Goal: Information Seeking & Learning: Learn about a topic

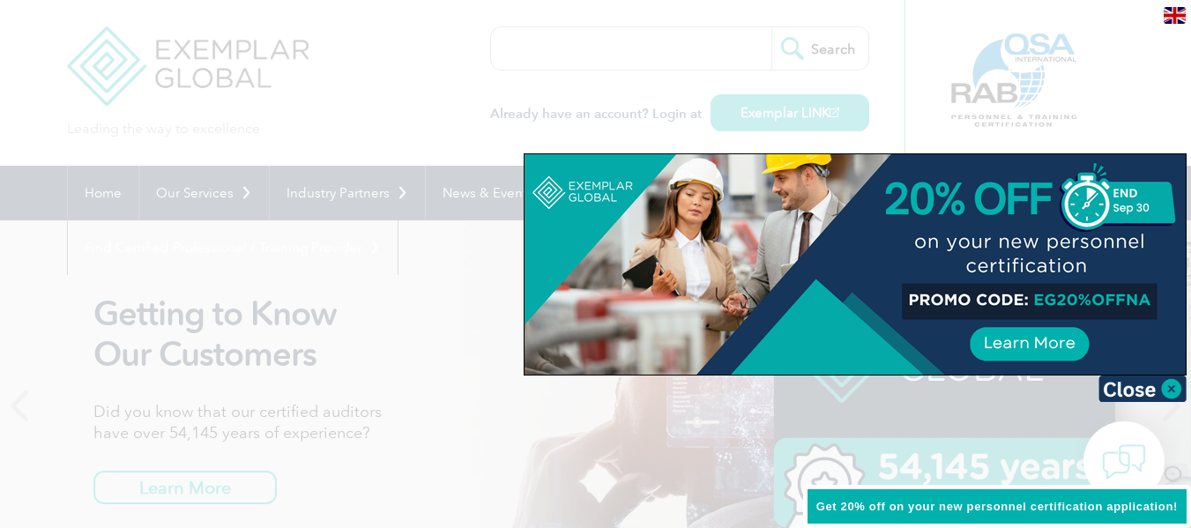
click at [728, 49] on div at bounding box center [595, 264] width 1191 height 528
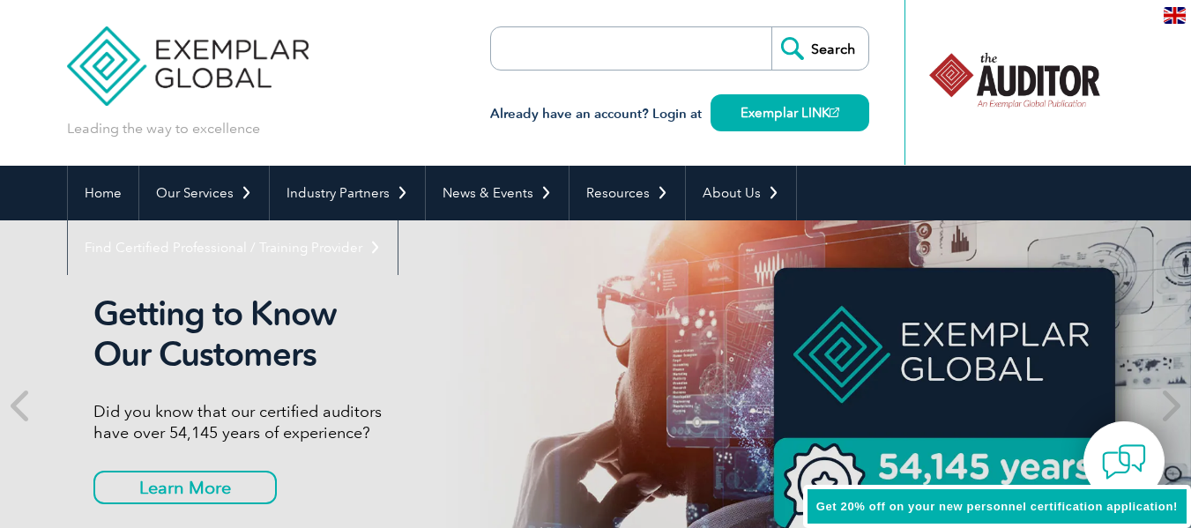
click at [1132, 29] on header "Leading the way to excellence Search Already have an account? Login at Exemplar…" at bounding box center [595, 83] width 1191 height 166
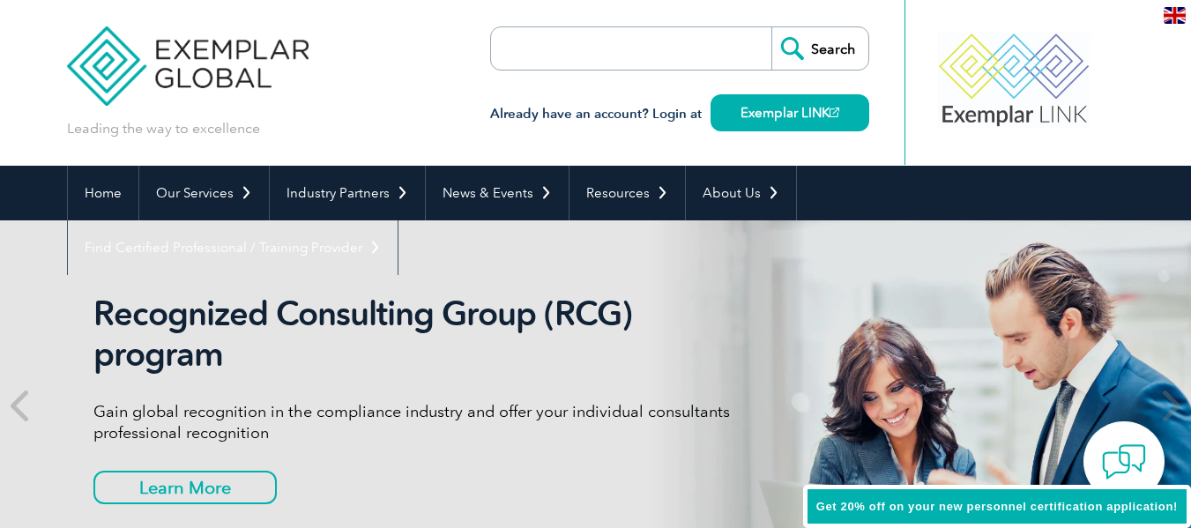
click at [958, 16] on div at bounding box center [1015, 82] width 220 height 165
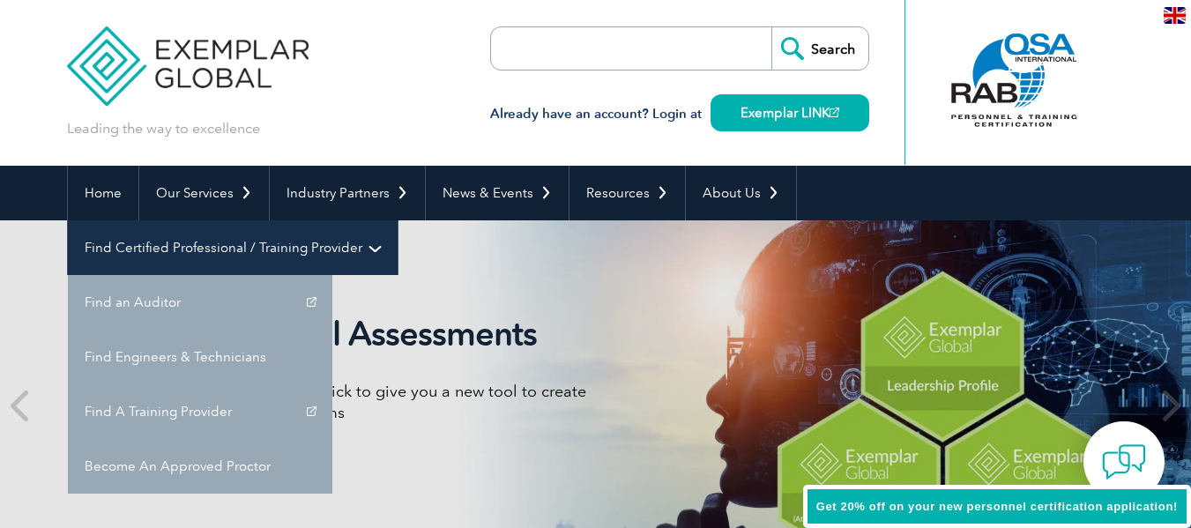
click at [398, 220] on link "Find Certified Professional / Training Provider" at bounding box center [233, 247] width 330 height 55
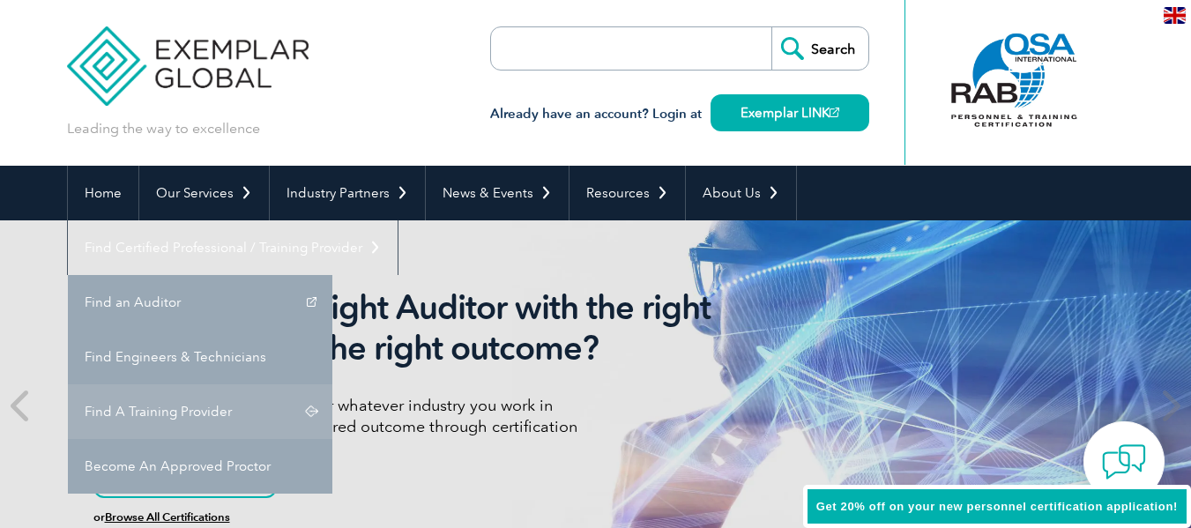
click at [332, 385] on link "Find A Training Provider" at bounding box center [200, 412] width 265 height 55
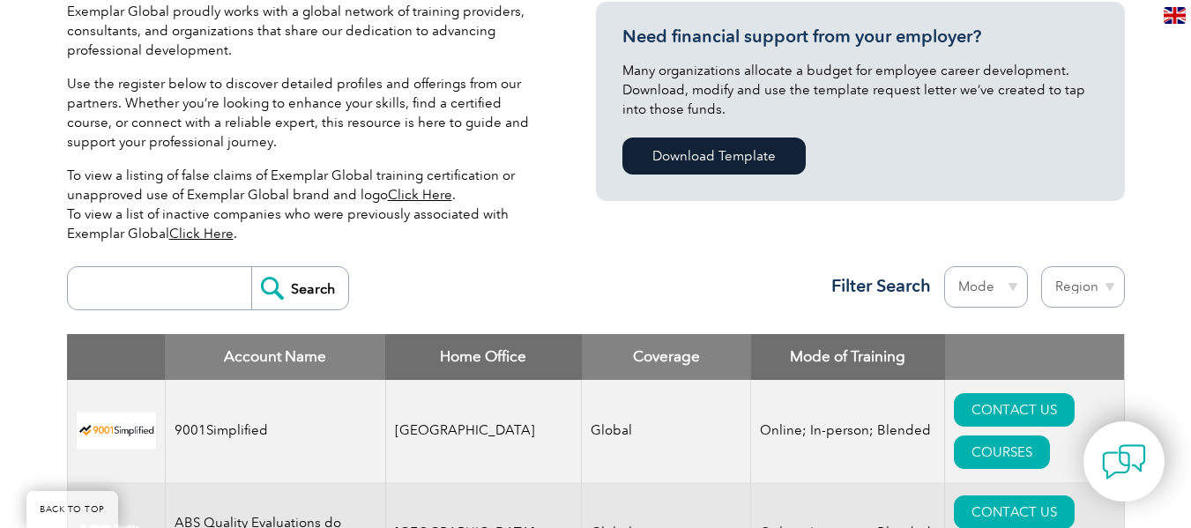
scroll to position [353, 0]
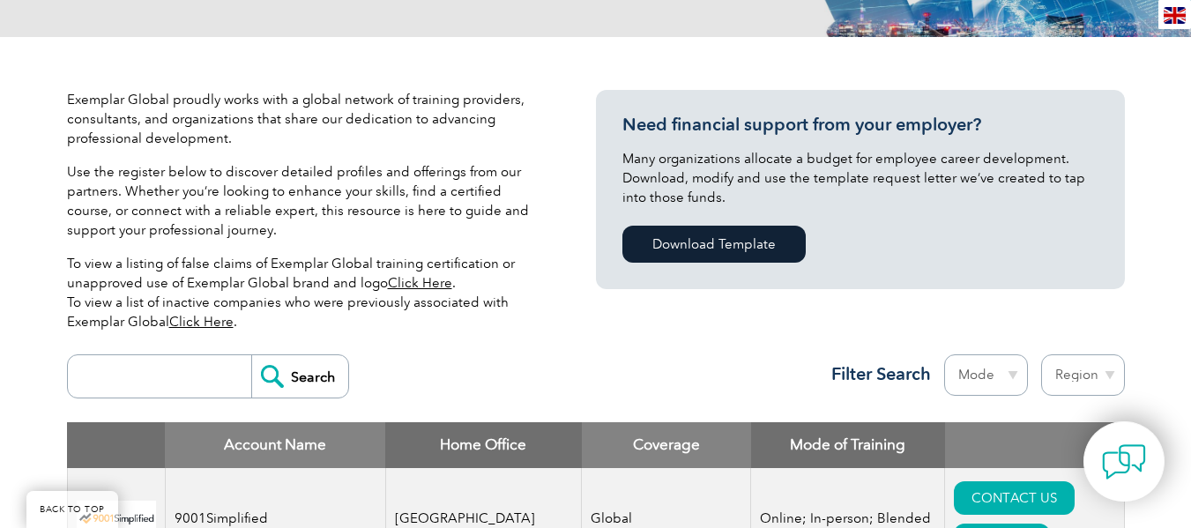
click at [162, 377] on input "search" at bounding box center [164, 376] width 175 height 42
type input "ARS"
click at [148, 379] on input "ARS" at bounding box center [164, 376] width 175 height 42
drag, startPoint x: 308, startPoint y: 383, endPoint x: 351, endPoint y: 385, distance: 43.3
click at [310, 383] on input "Search" at bounding box center [299, 376] width 97 height 42
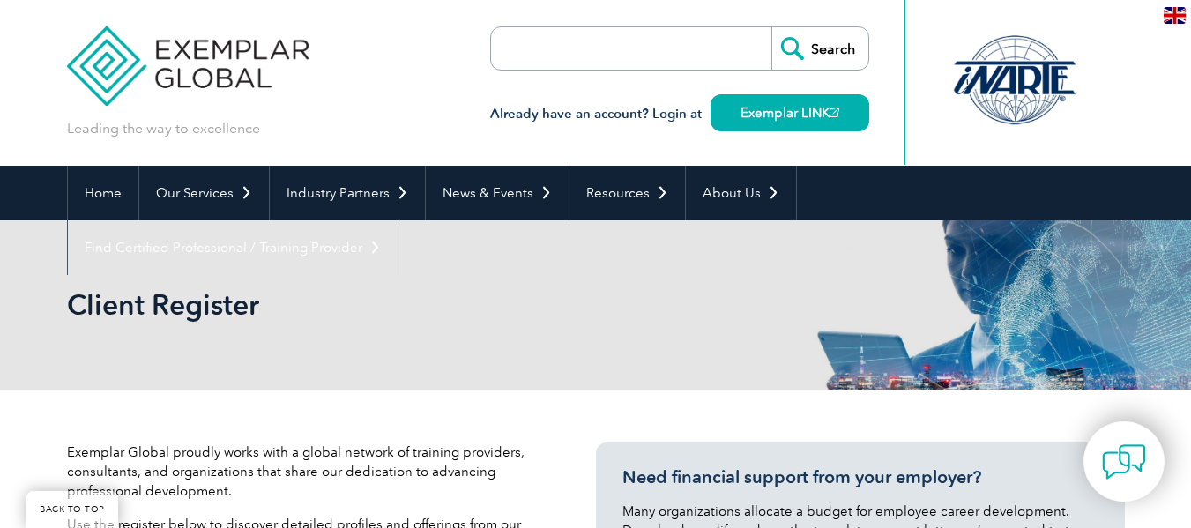
scroll to position [500, 0]
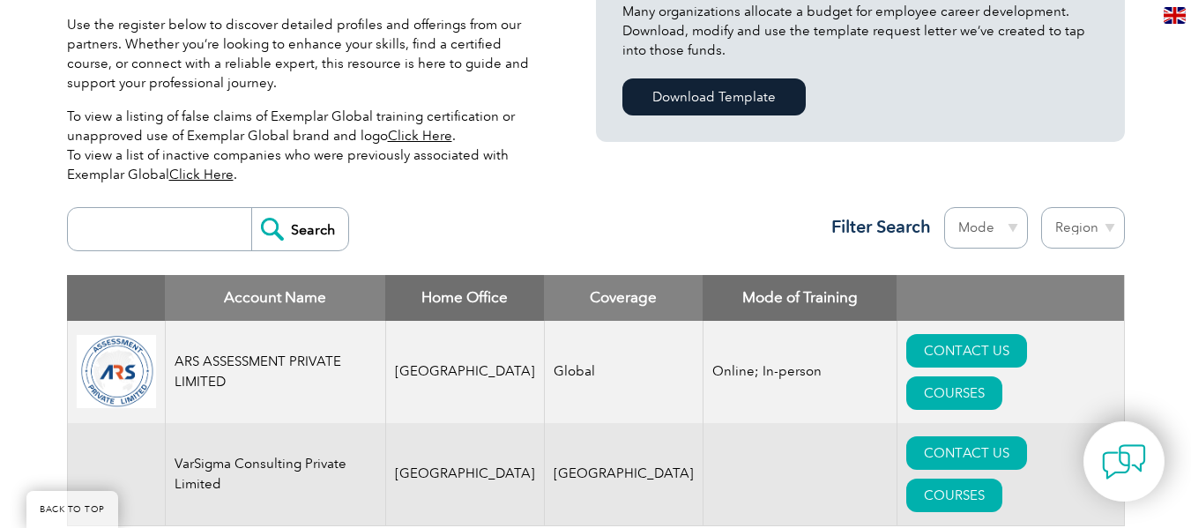
click at [11, 284] on div "Exemplar Global proudly works with a global network of training providers, cons…" at bounding box center [595, 252] width 1191 height 725
click at [445, 226] on div "Search Region [GEOGRAPHIC_DATA] [GEOGRAPHIC_DATA] [GEOGRAPHIC_DATA] [GEOGRAPHIC…" at bounding box center [596, 236] width 1058 height 77
click at [126, 355] on img at bounding box center [116, 372] width 79 height 74
click at [129, 356] on img at bounding box center [116, 372] width 79 height 74
click at [470, 221] on div "Search Region Australia Bahrain Bangladesh Brazil Canada Colombia Dominican Rep…" at bounding box center [596, 236] width 1058 height 77
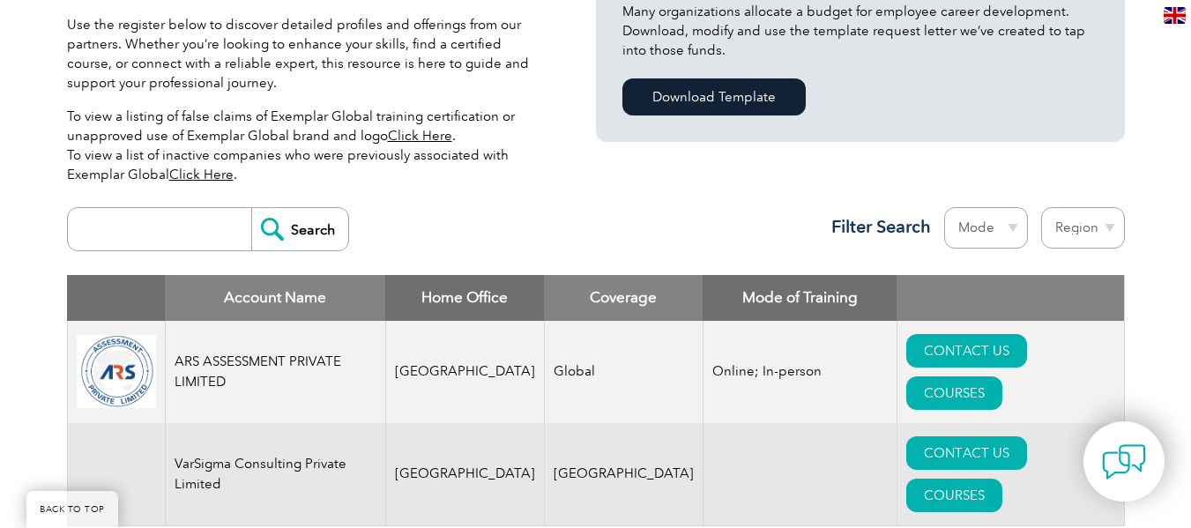
click at [310, 233] on input "Search" at bounding box center [299, 229] width 97 height 42
click at [182, 234] on input "search" at bounding box center [164, 229] width 175 height 42
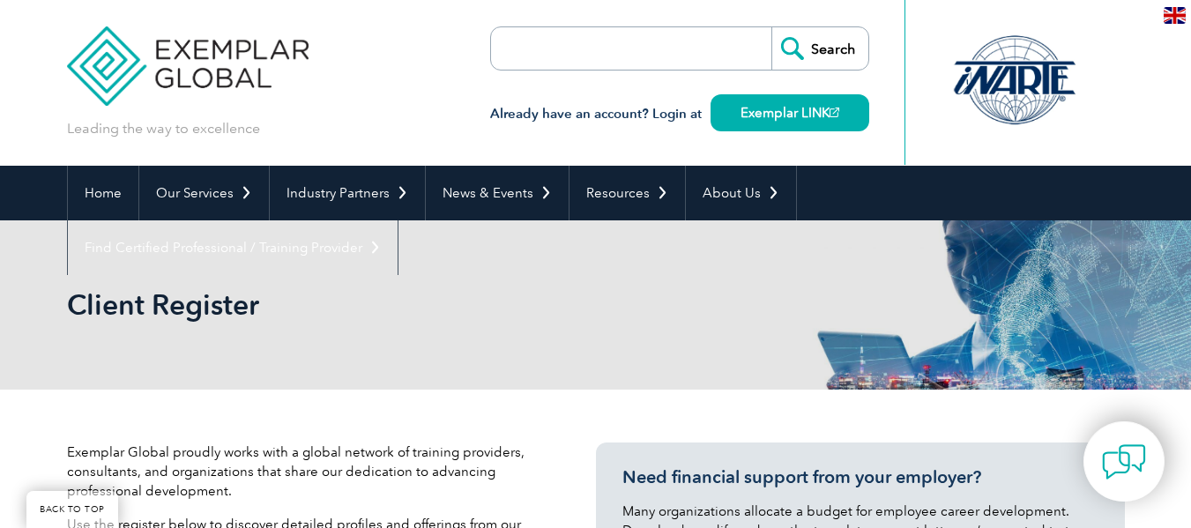
scroll to position [422, 0]
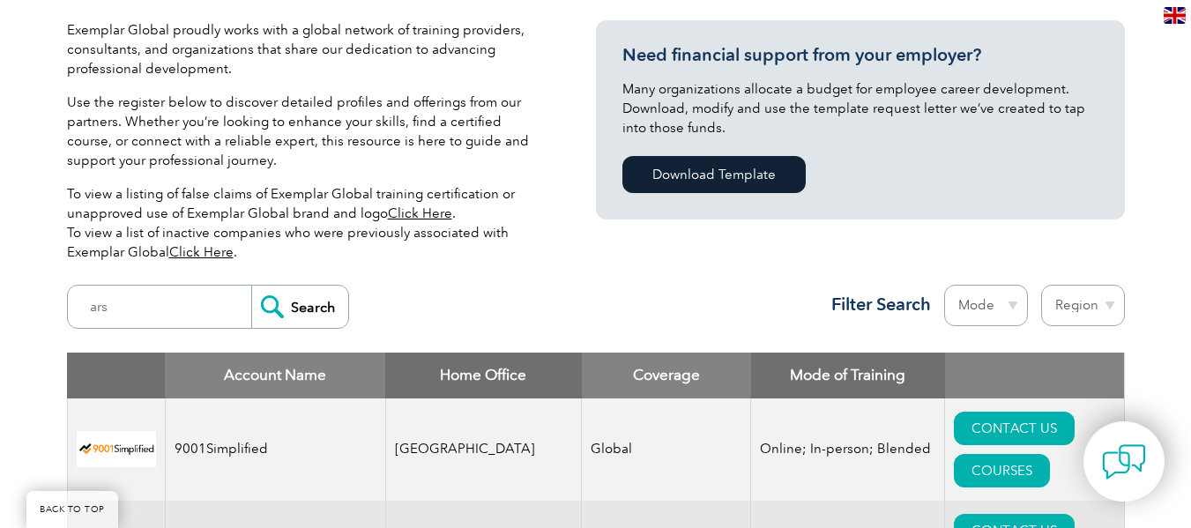
type input "ARS"
click at [277, 316] on input "Search" at bounding box center [299, 307] width 97 height 42
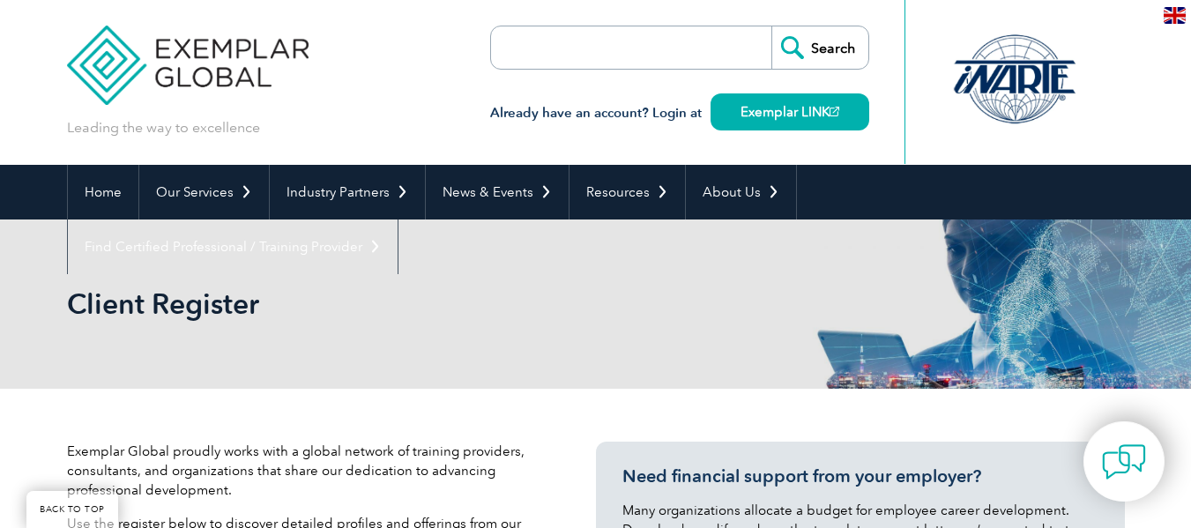
scroll to position [529, 0]
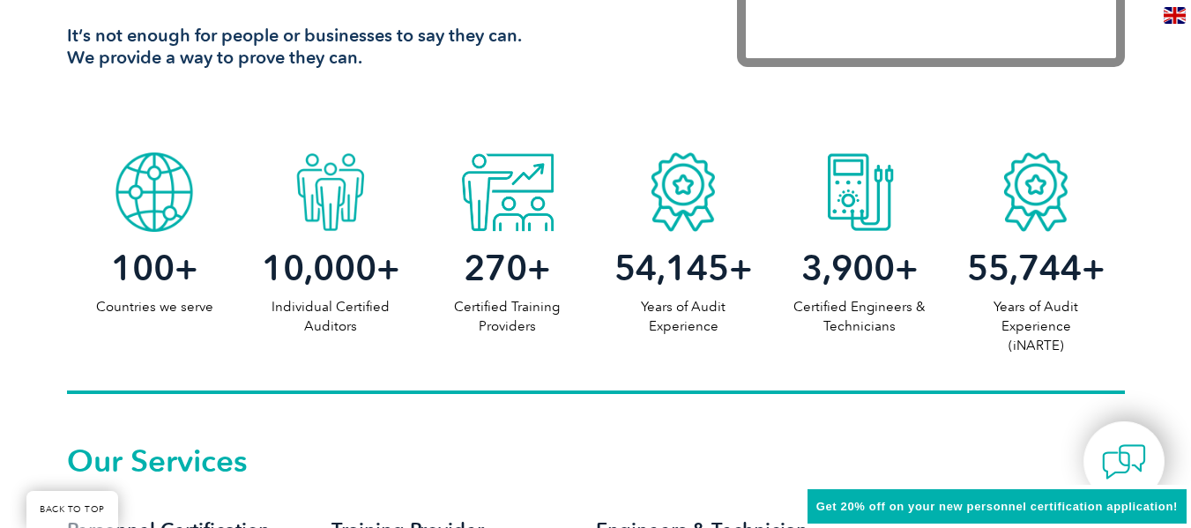
scroll to position [617, 0]
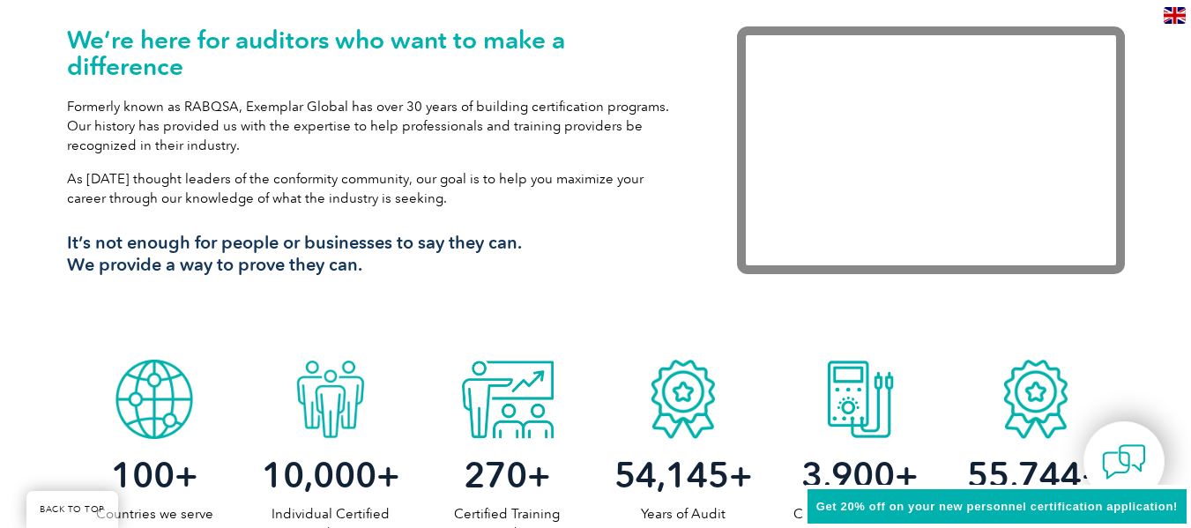
click at [1151, 119] on div "We’re here for auditors who want to make a difference Formerly known as RABQSA,…" at bounding box center [595, 162] width 1191 height 377
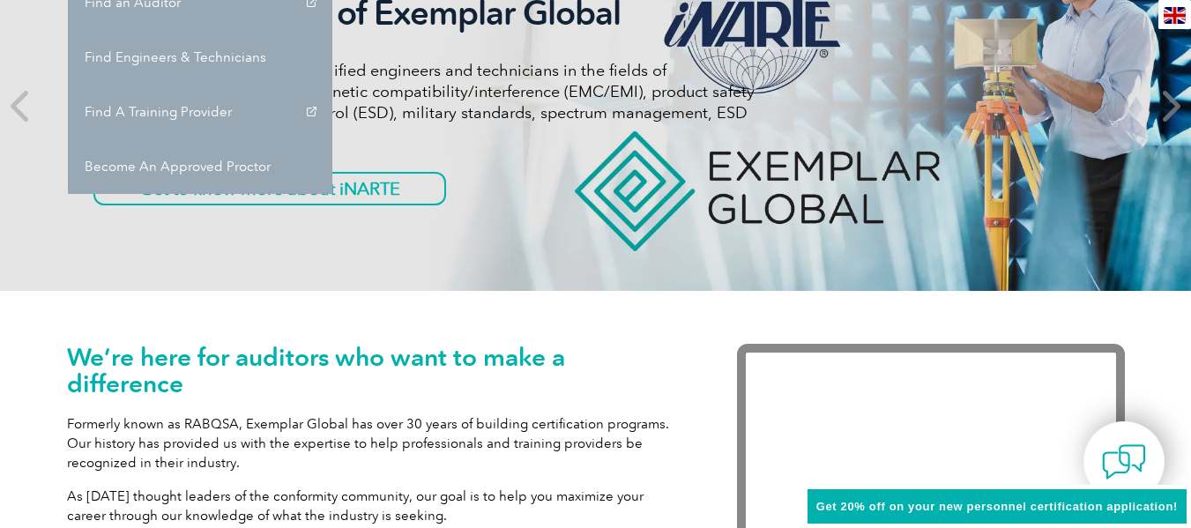
scroll to position [0, 0]
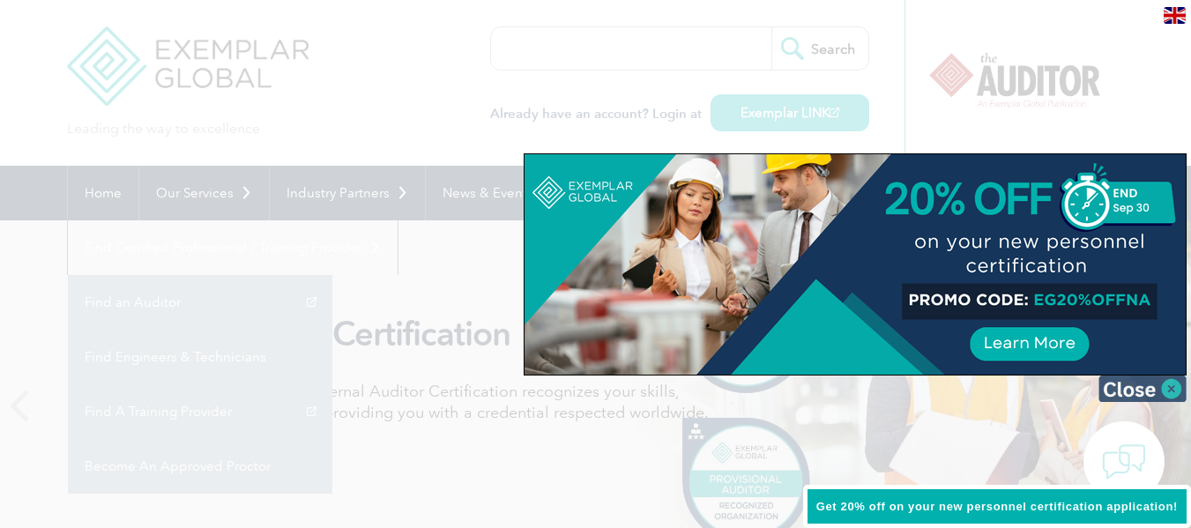
click at [1169, 390] on img at bounding box center [1143, 389] width 88 height 26
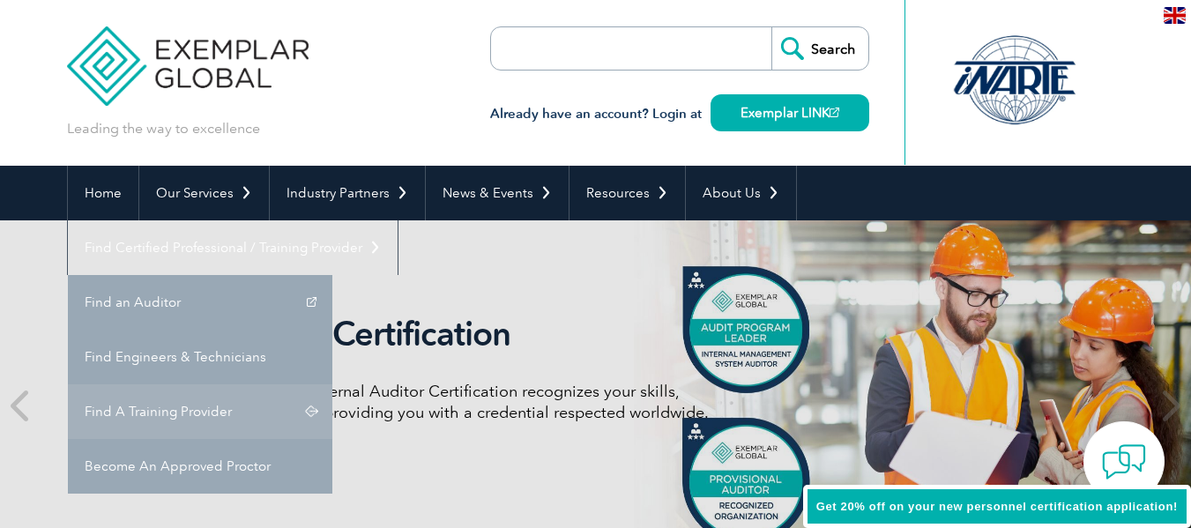
click at [332, 385] on link "Find A Training Provider" at bounding box center [200, 412] width 265 height 55
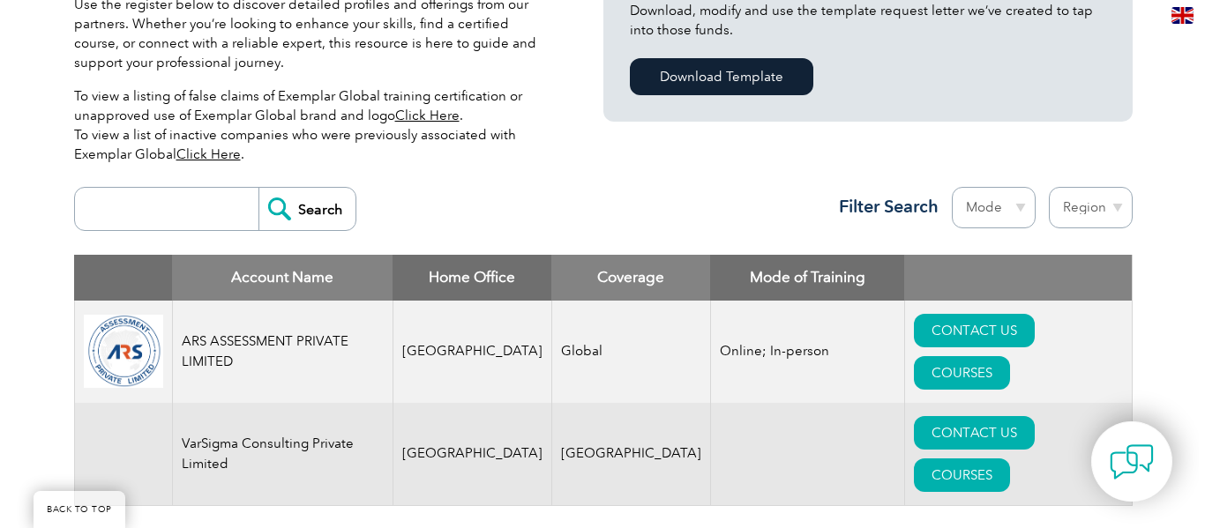
scroll to position [617, 0]
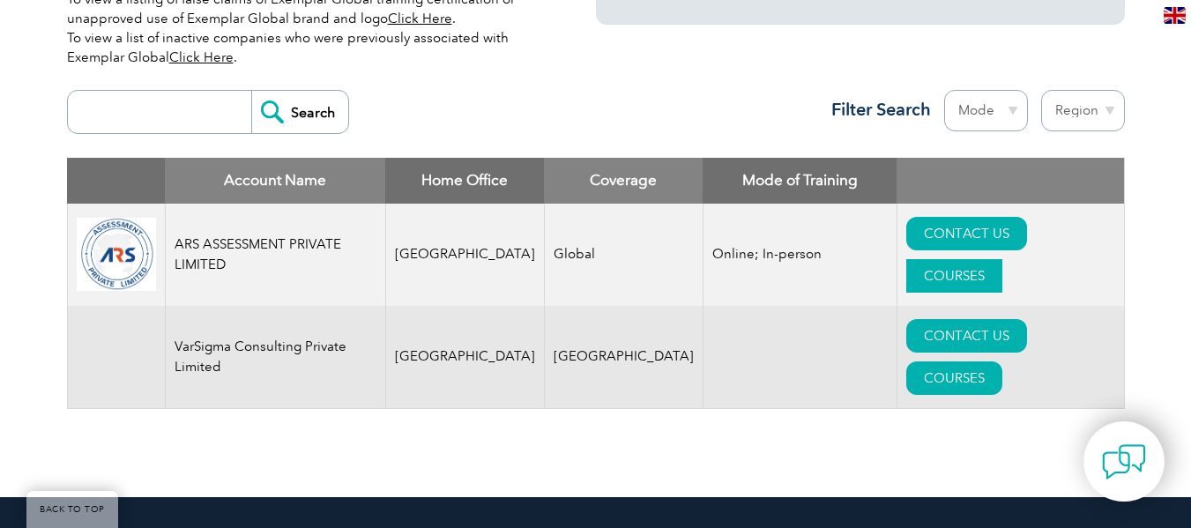
click at [1003, 259] on link "COURSES" at bounding box center [955, 276] width 96 height 34
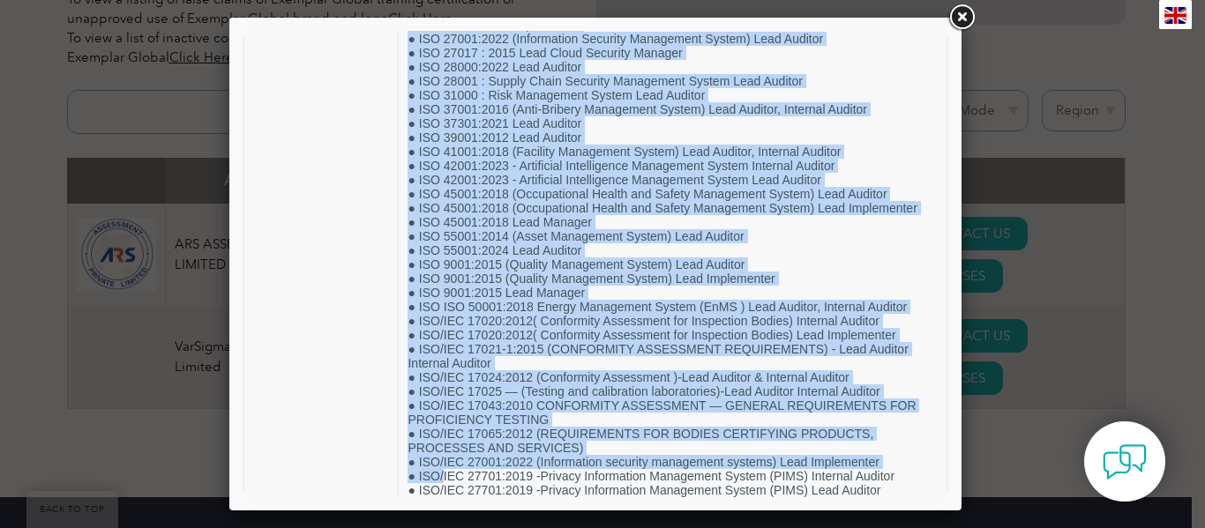
scroll to position [649, 0]
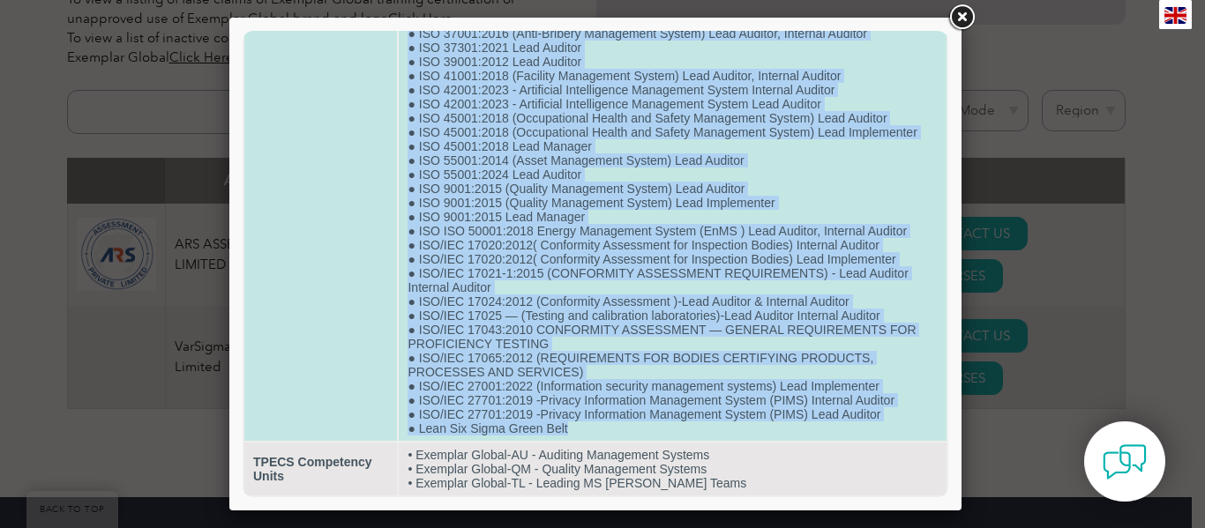
drag, startPoint x: 415, startPoint y: 106, endPoint x: 570, endPoint y: 434, distance: 362.9
copy td "HALAL ( Lead Auditor, Internal Auditor) ● ISO 13485:2016 (Medical Devices Quali…"
